Goal: Task Accomplishment & Management: Complete application form

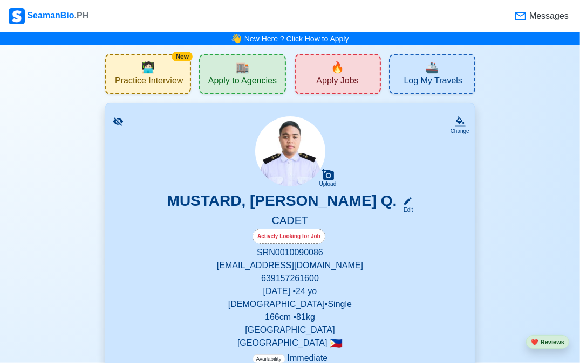
click at [270, 73] on div "🏬 Apply to Agencies" at bounding box center [242, 74] width 86 height 40
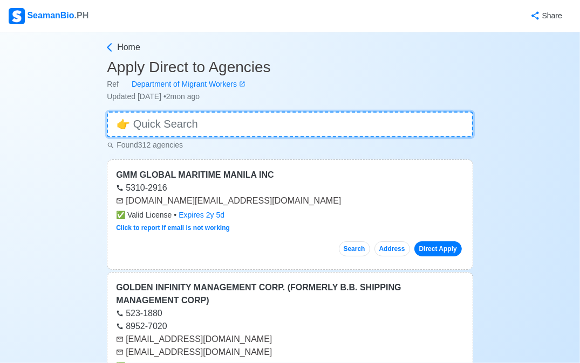
click at [257, 130] on input at bounding box center [290, 125] width 366 height 26
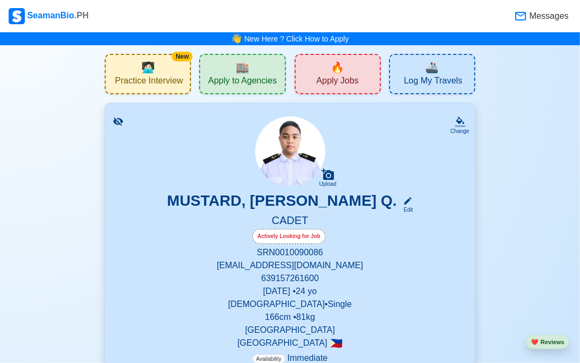
click at [351, 67] on div "🔥 Apply Jobs" at bounding box center [337, 74] width 86 height 40
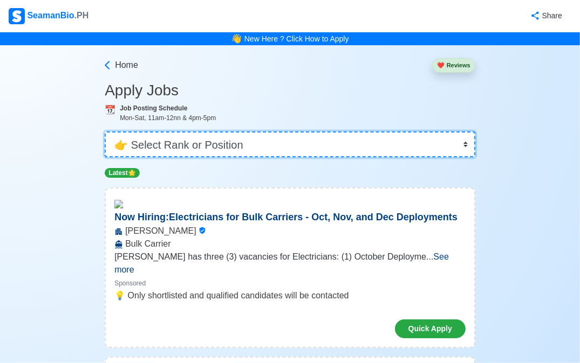
click at [252, 142] on select "👉 Select Rank or Position Master Chief Officer 2nd Officer 3rd Officer Junior O…" at bounding box center [290, 145] width 370 height 26
select select "Cadet"
click at [106, 132] on select "👉 Select Rank or Position Master Chief Officer 2nd Officer 3rd Officer Junior O…" at bounding box center [290, 145] width 370 height 26
